Goal: Find specific page/section: Find specific page/section

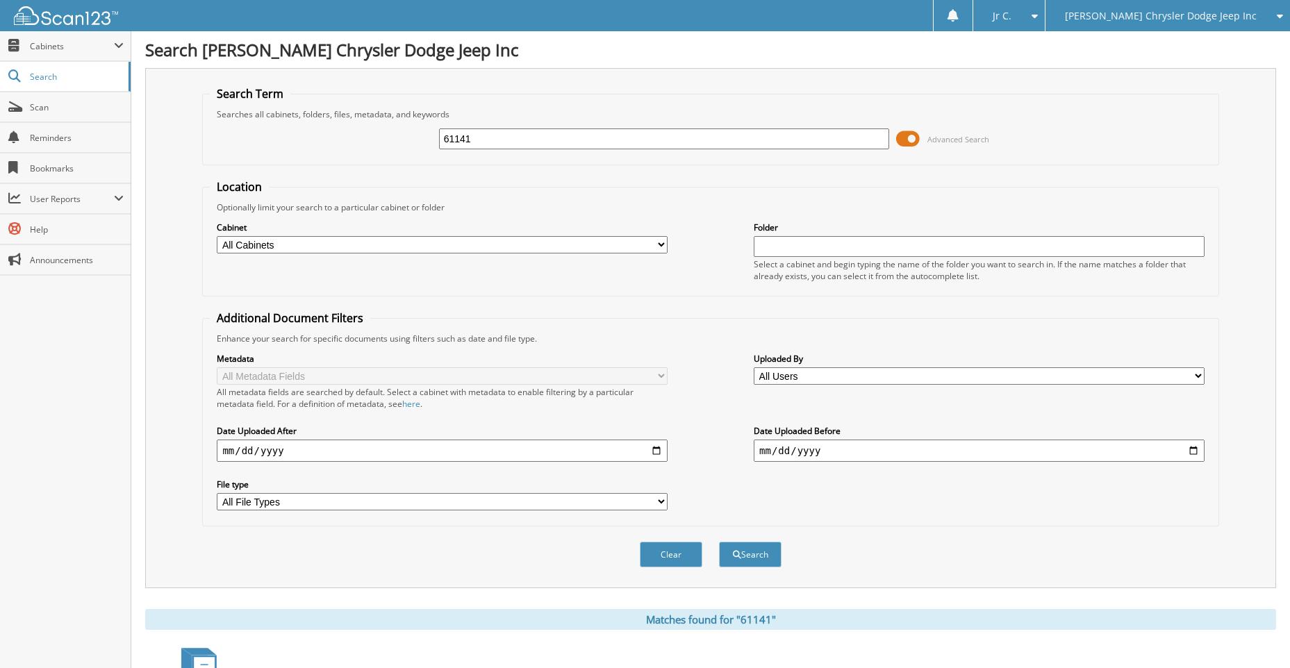
drag, startPoint x: 514, startPoint y: 142, endPoint x: 503, endPoint y: 187, distance: 46.5
click at [416, 146] on div "61141 Advanced Search" at bounding box center [710, 139] width 1001 height 38
type input "59052"
click at [719, 542] on button "Search" at bounding box center [750, 555] width 63 height 26
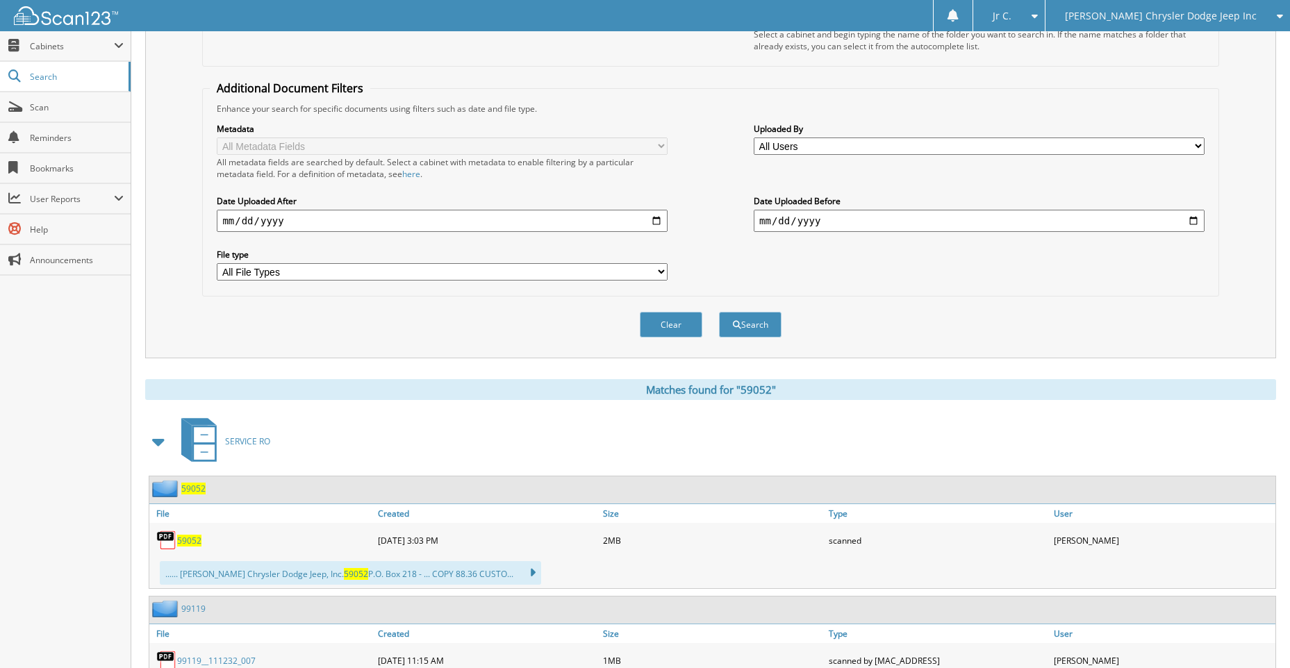
scroll to position [278, 0]
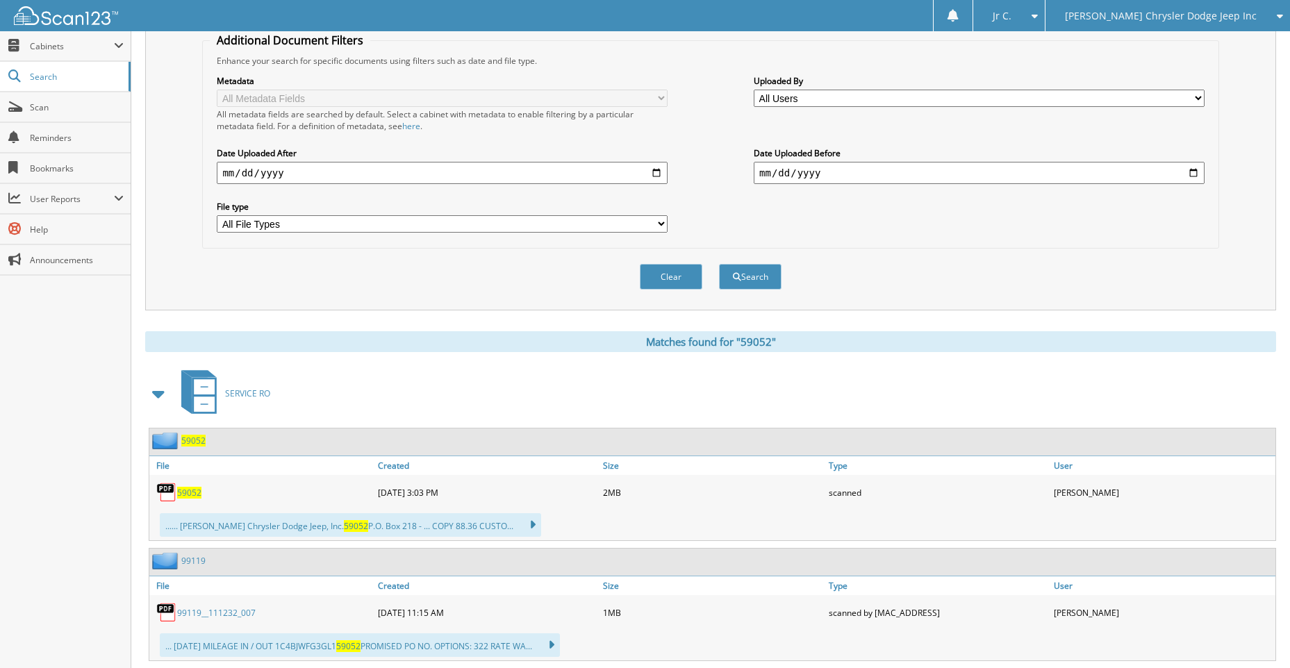
click at [200, 492] on span "59052" at bounding box center [189, 493] width 24 height 12
